Goal: Information Seeking & Learning: Learn about a topic

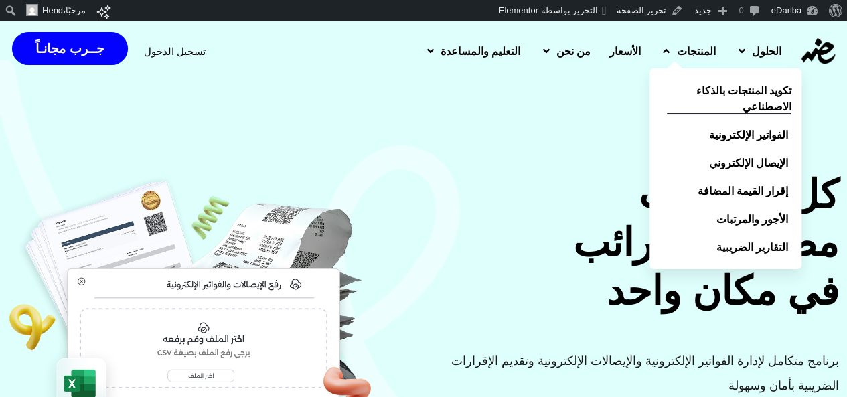
click at [695, 93] on span "تكويد المنتجات بالذكاء الاصطناعي" at bounding box center [729, 98] width 124 height 32
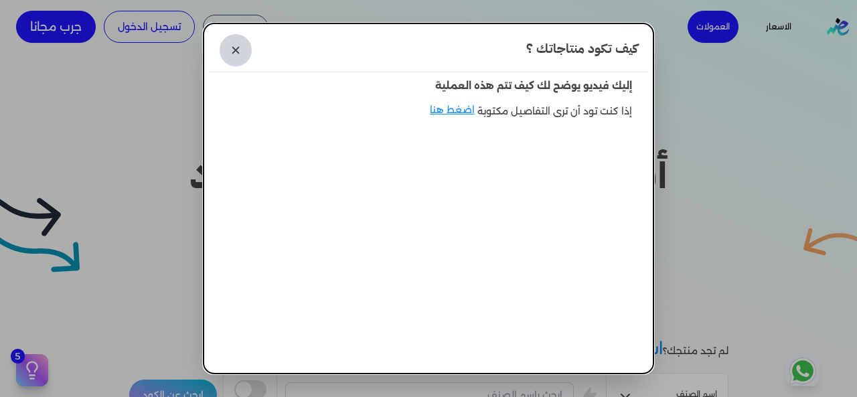
click at [241, 46] on link "✕" at bounding box center [236, 50] width 32 height 32
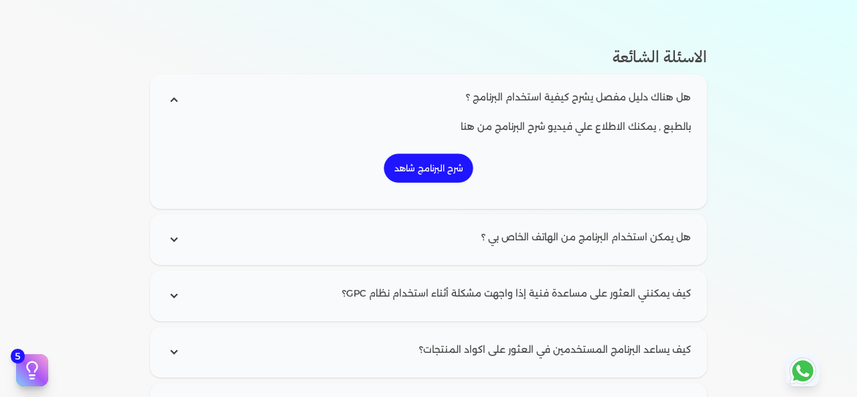
scroll to position [1626, 0]
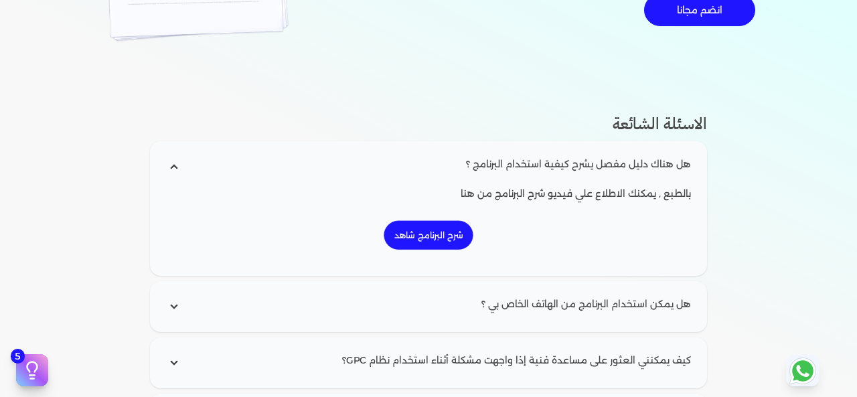
drag, startPoint x: 203, startPoint y: 1, endPoint x: 481, endPoint y: 98, distance: 295.1
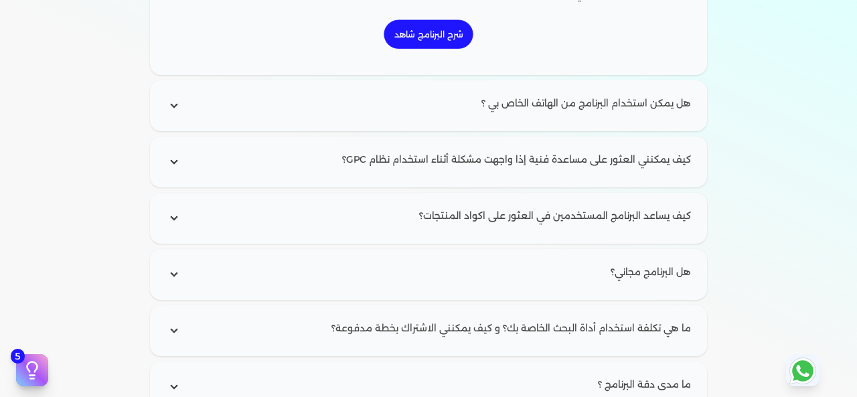
click at [177, 220] on input "radio" at bounding box center [428, 218] width 546 height 40
radio input "true"
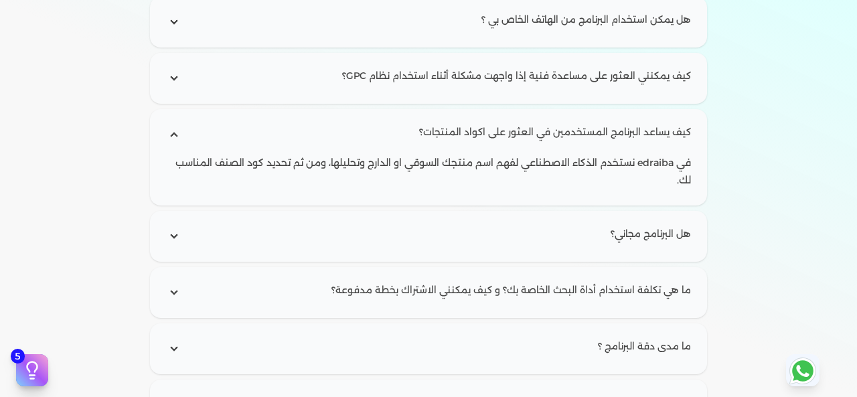
click at [177, 230] on input "radio" at bounding box center [428, 236] width 546 height 40
radio input "true"
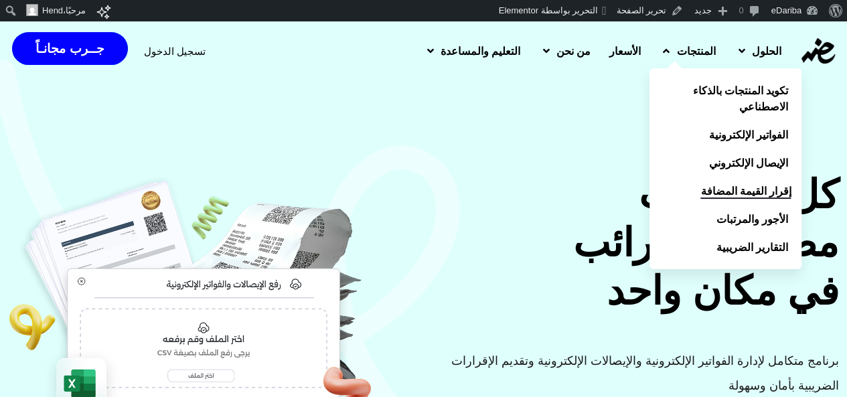
click at [714, 188] on span "إقرار القيمة المضافة" at bounding box center [745, 191] width 90 height 16
click at [728, 159] on span "الإيصال الإلكتروني" at bounding box center [750, 163] width 79 height 16
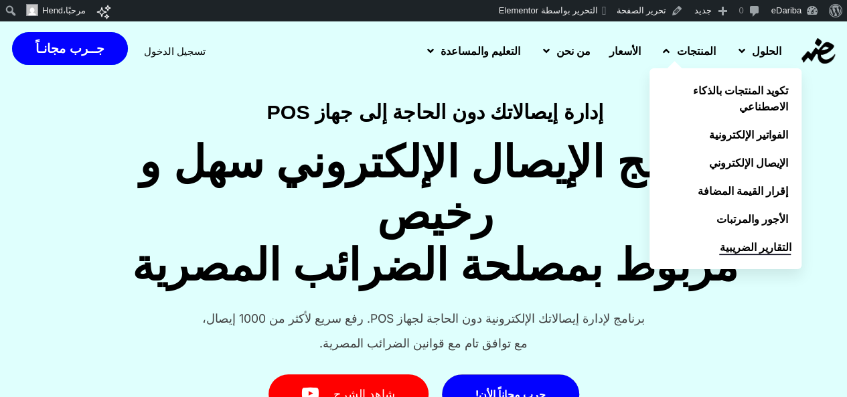
click at [721, 249] on span "التقارير الضريبية" at bounding box center [755, 247] width 72 height 16
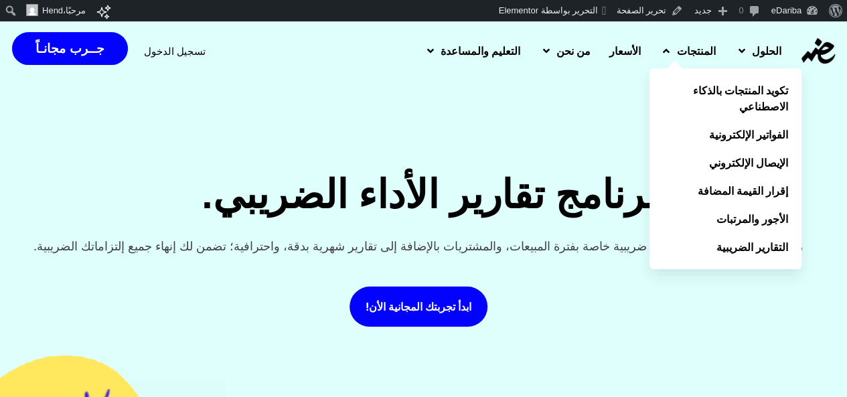
click at [676, 56] on span "المنتجات" at bounding box center [695, 51] width 39 height 16
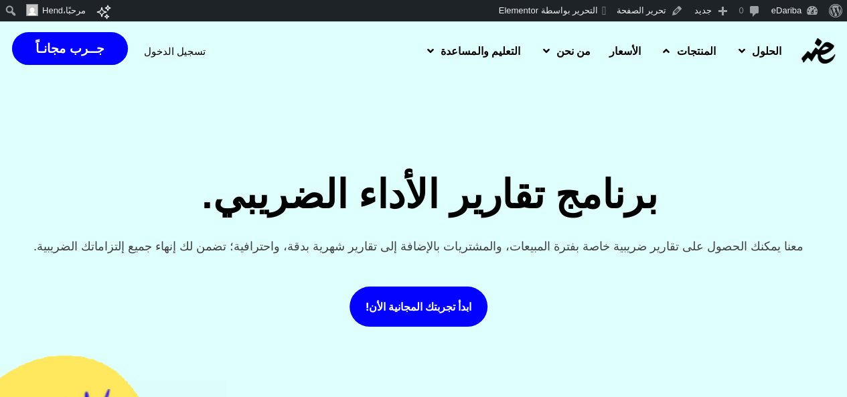
click at [680, 64] on link "المنتجات" at bounding box center [686, 50] width 75 height 35
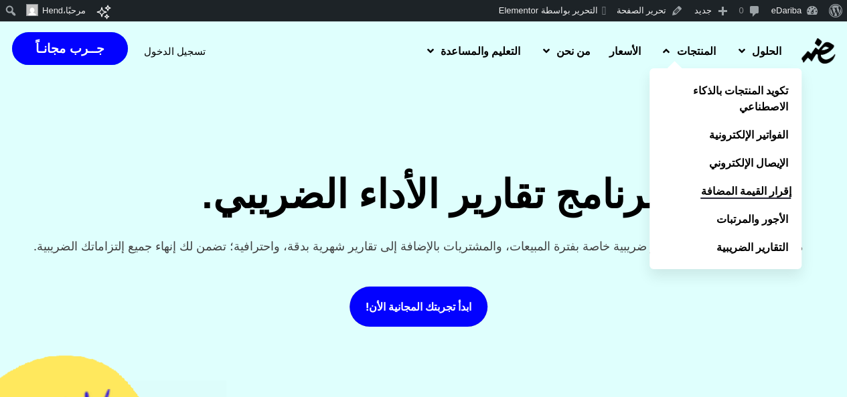
click at [746, 195] on span "إقرار القيمة المضافة" at bounding box center [745, 191] width 90 height 16
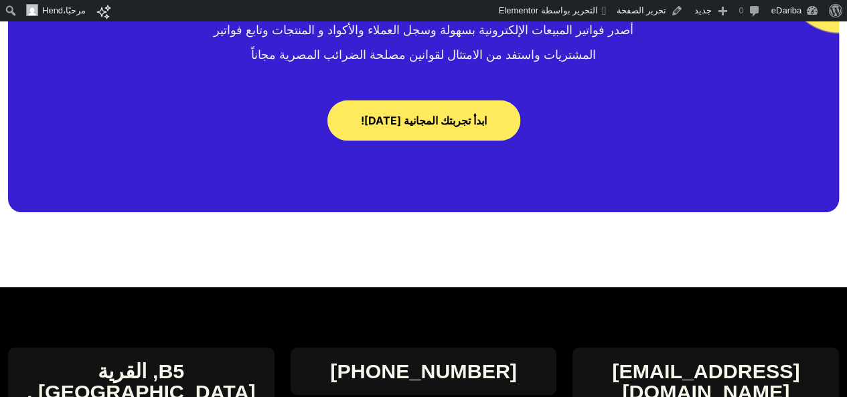
scroll to position [5153, 0]
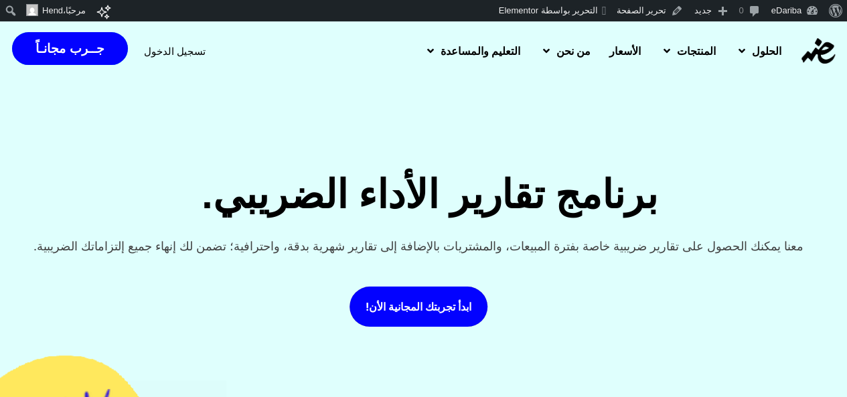
click at [792, 64] on div "الحلول مكاتب المحاسبة الشركات والمكاتب المنتجات تكويد المنتجات بالذكاء الاصطناع…" at bounding box center [423, 50] width 833 height 59
click at [814, 60] on img at bounding box center [817, 50] width 33 height 25
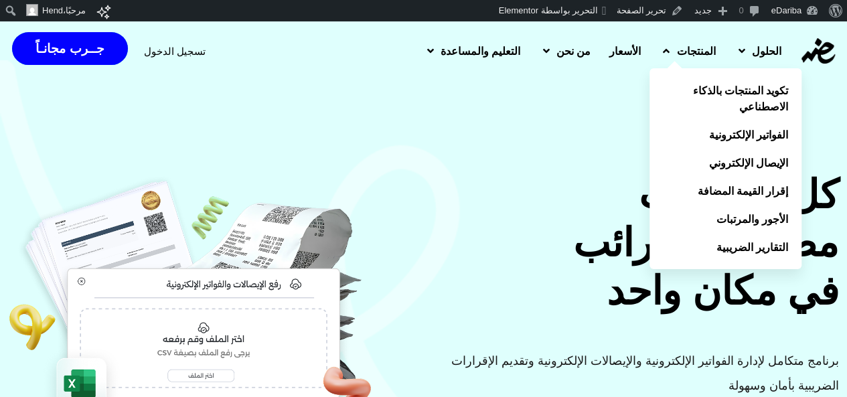
click at [692, 50] on span "المنتجات" at bounding box center [695, 51] width 39 height 16
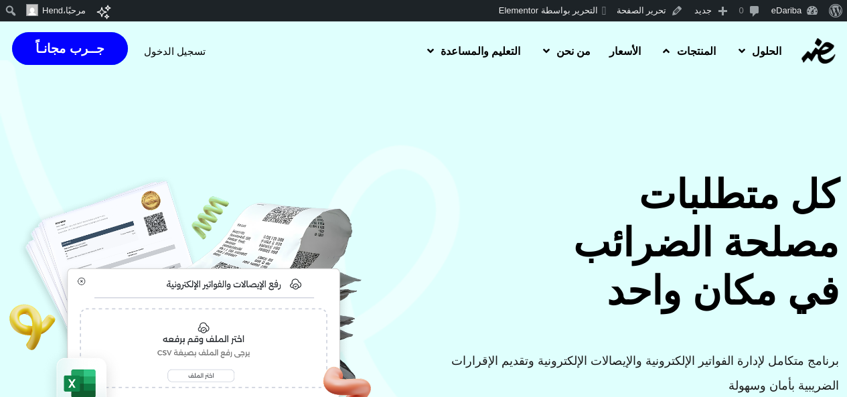
click at [663, 56] on icon at bounding box center [666, 51] width 7 height 11
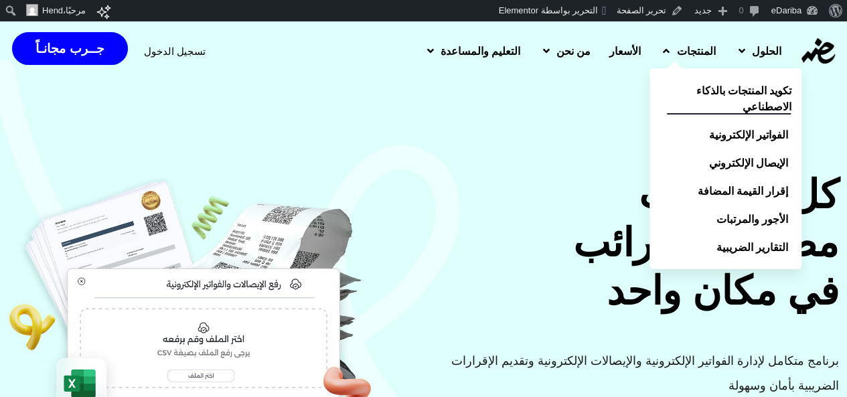
click at [685, 106] on span "تكويد المنتجات بالذكاء الاصطناعي" at bounding box center [729, 98] width 124 height 32
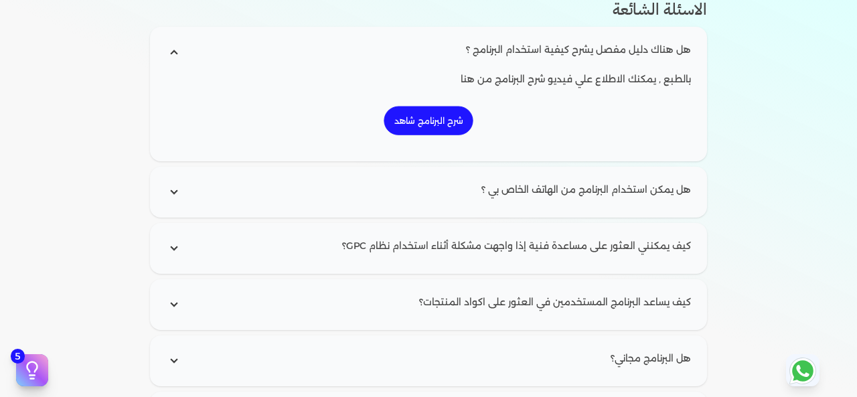
scroll to position [1807, 0]
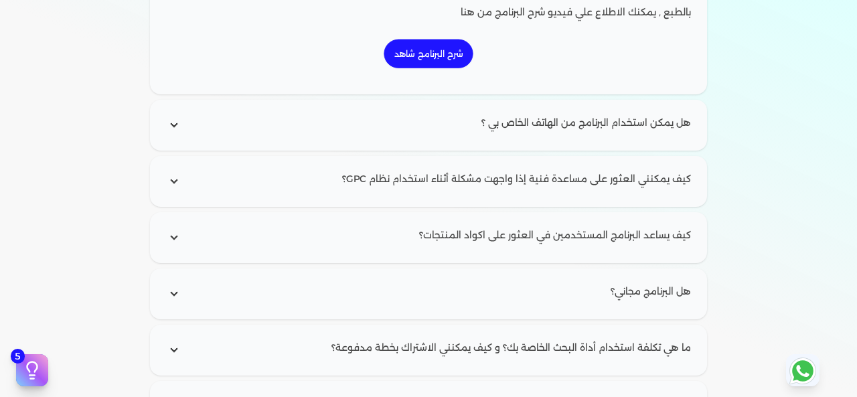
click at [174, 124] on input "radio" at bounding box center [428, 125] width 546 height 40
radio input "true"
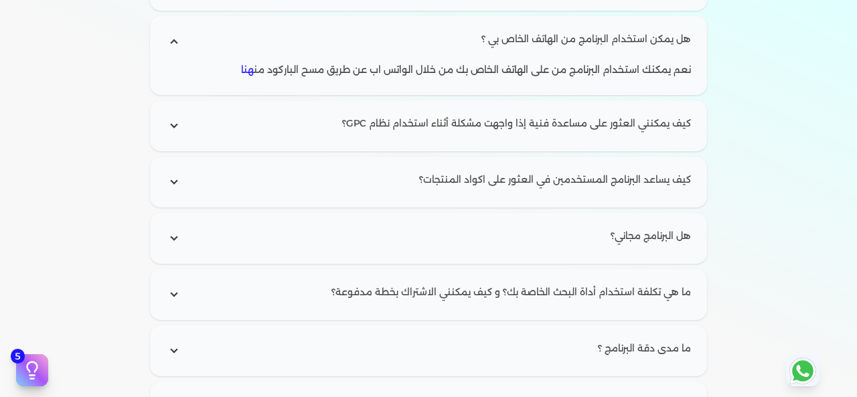
drag, startPoint x: 696, startPoint y: 37, endPoint x: 672, endPoint y: 38, distance: 24.1
click at [672, 38] on input "radio" at bounding box center [428, 41] width 546 height 40
click at [673, 38] on input "radio" at bounding box center [428, 41] width 546 height 40
click at [681, 39] on input "radio" at bounding box center [428, 41] width 546 height 40
